Goal: Find specific page/section: Find specific page/section

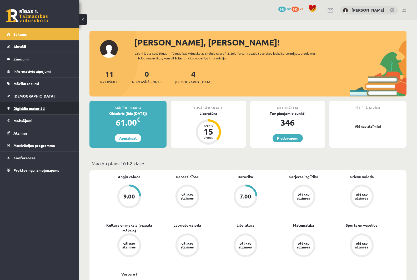
click at [34, 108] on span "Digitālie materiāli" at bounding box center [28, 108] width 31 height 5
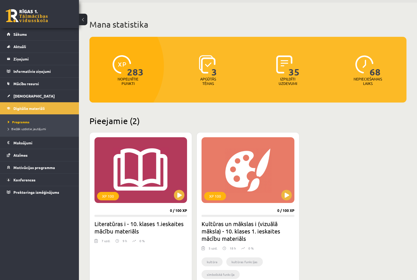
scroll to position [53, 0]
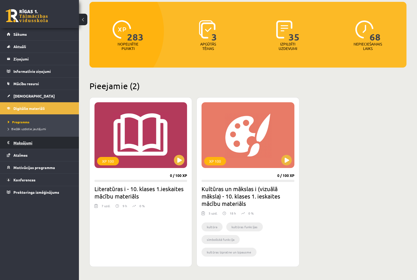
click at [33, 141] on legend "Maksājumi 0" at bounding box center [42, 143] width 59 height 12
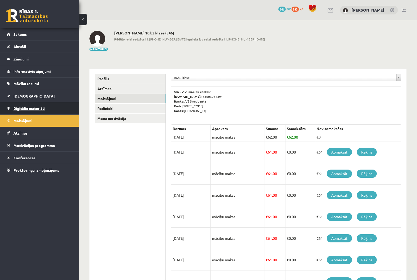
click at [35, 103] on link "Digitālie materiāli" at bounding box center [40, 108] width 66 height 12
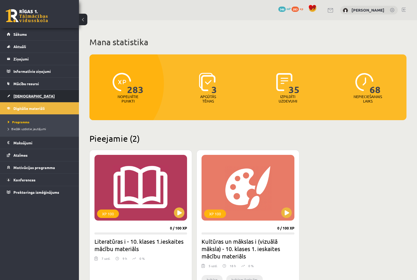
click at [34, 95] on link "[DEMOGRAPHIC_DATA]" at bounding box center [40, 96] width 66 height 12
